Goal: Navigation & Orientation: Find specific page/section

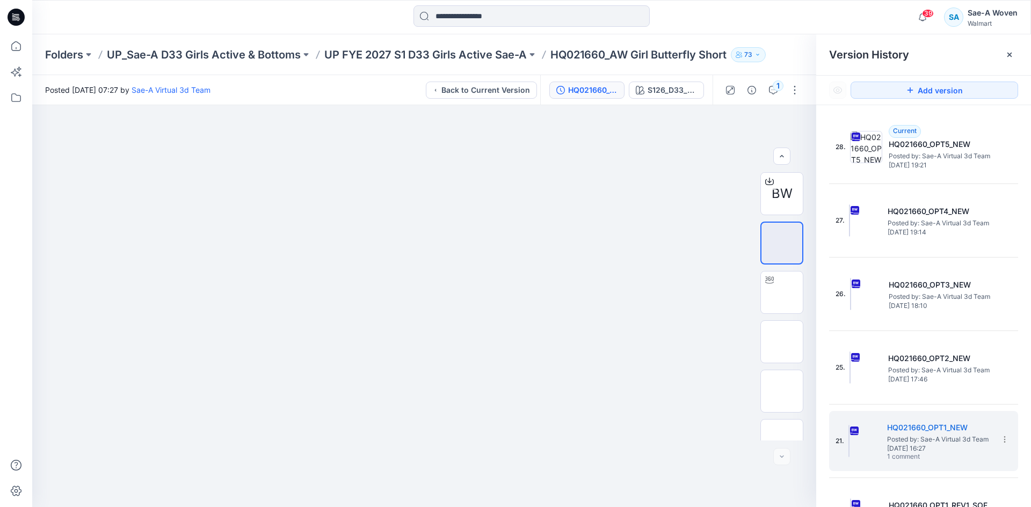
scroll to position [71, 0]
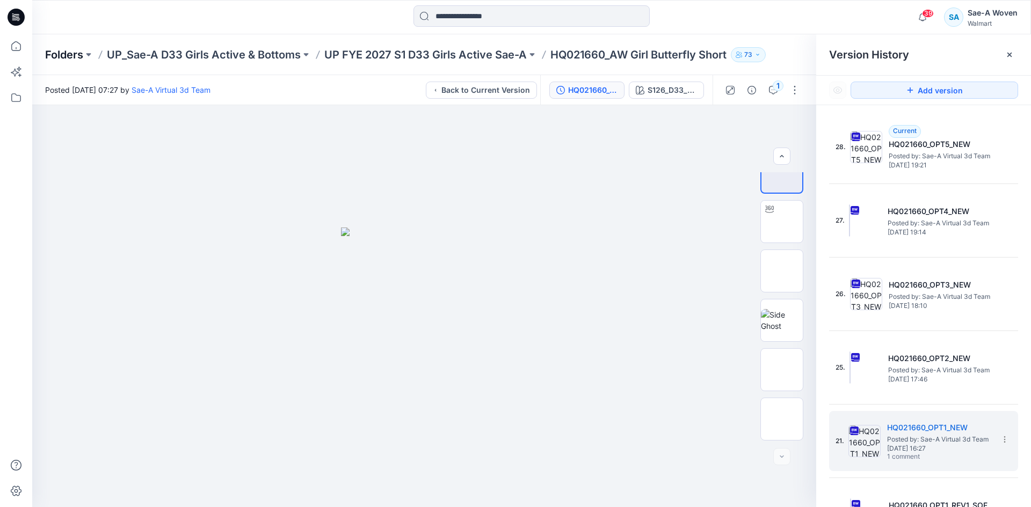
click at [74, 57] on p "Folders" at bounding box center [64, 54] width 38 height 15
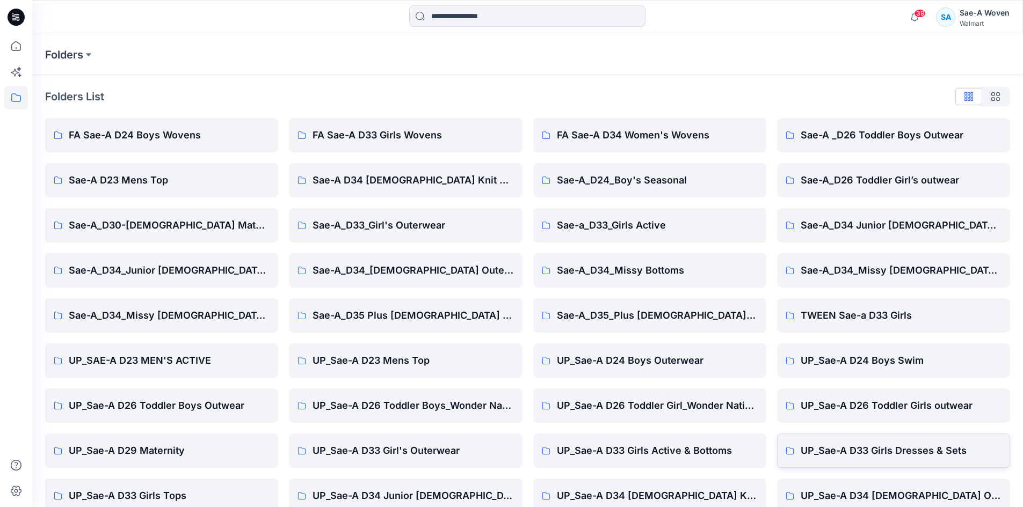
click at [865, 452] on p "UP_Sae-A D33 Girls Dresses & Sets" at bounding box center [901, 451] width 201 height 15
click at [215, 498] on p "UP_Sae-A D33 Girls Tops" at bounding box center [169, 496] width 201 height 15
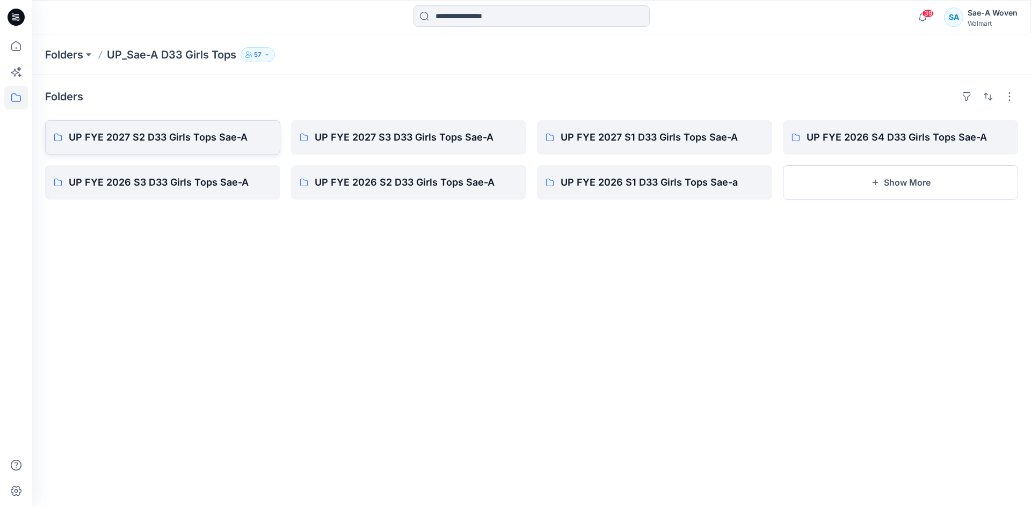
click at [222, 144] on p "UP FYE 2027 S2 D33 Girls Tops Sae-A" at bounding box center [170, 137] width 203 height 15
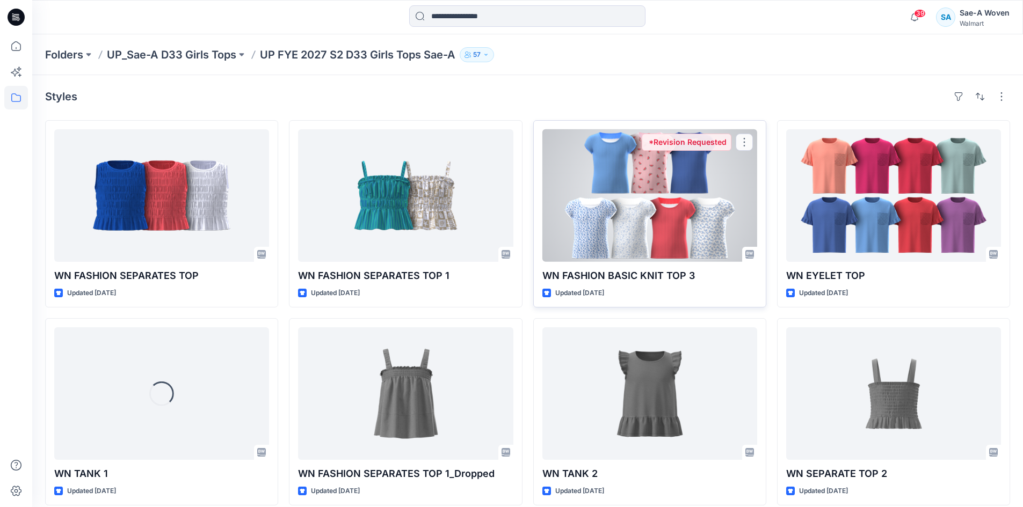
click at [558, 206] on div at bounding box center [649, 195] width 215 height 133
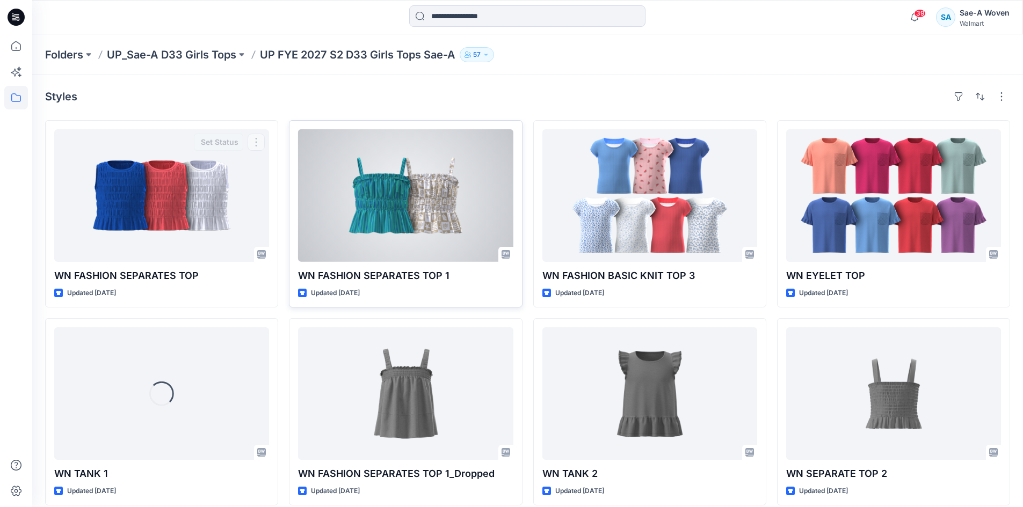
click at [392, 214] on div at bounding box center [405, 195] width 215 height 133
